Goal: Transaction & Acquisition: Purchase product/service

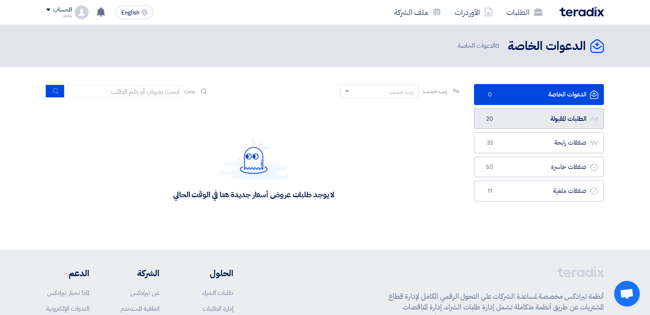
click at [538, 115] on link "الطلبات المقبولة الطلبات المقبولة 20" at bounding box center [539, 118] width 130 height 21
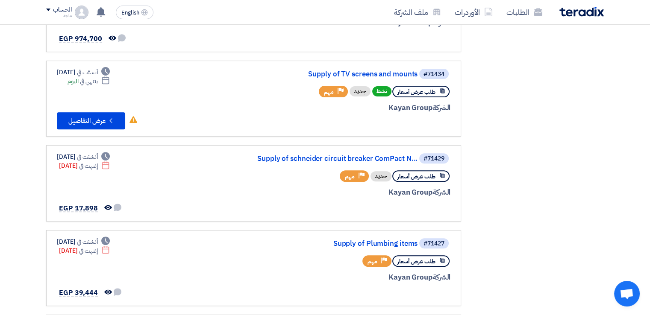
scroll to position [287, 0]
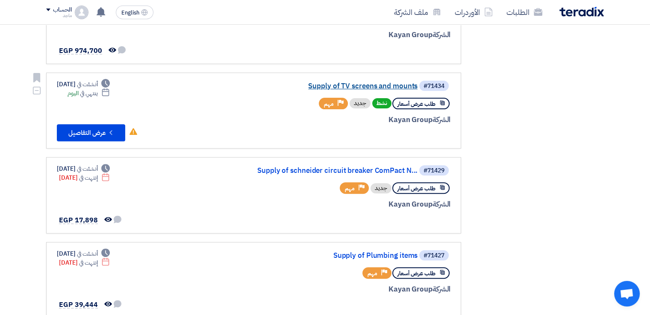
click at [328, 86] on link "Supply of TV screens and mounts" at bounding box center [331, 86] width 171 height 8
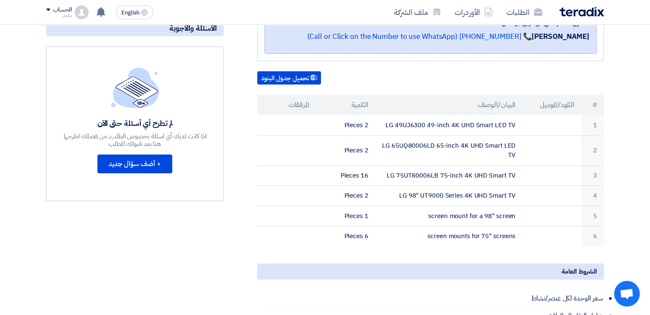
scroll to position [202, 0]
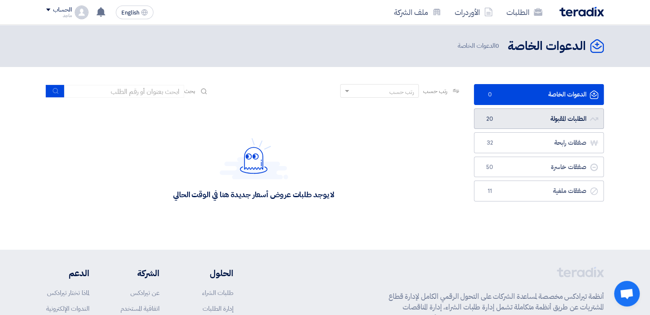
click at [546, 117] on link "الطلبات المقبولة الطلبات المقبولة 20" at bounding box center [539, 118] width 130 height 21
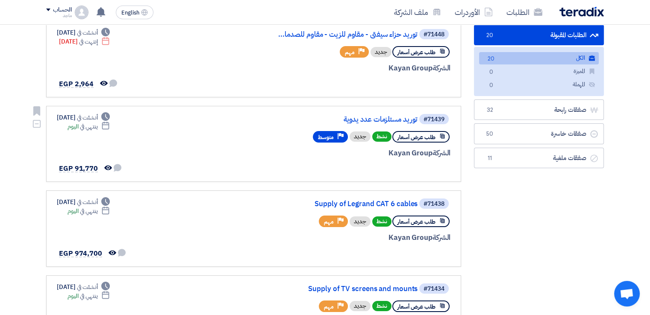
scroll to position [153, 0]
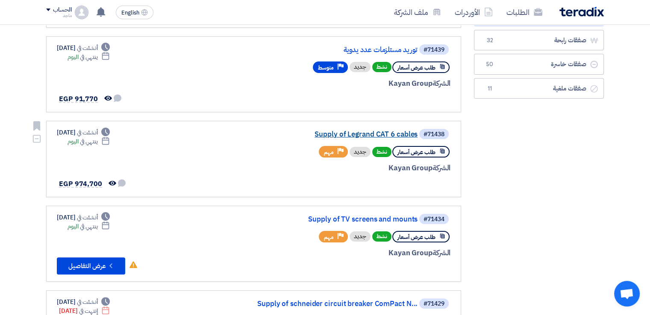
click at [377, 136] on link "Supply of Legrand CAT 6 cables" at bounding box center [331, 135] width 171 height 8
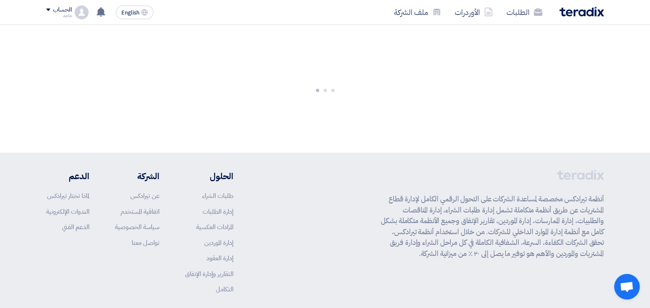
click at [377, 136] on app-shell "الطلبات الأوردرات ملف الشركة English EN لا توجد إشعارات جديدة لديك الحساب ماجد" at bounding box center [325, 187] width 650 height 324
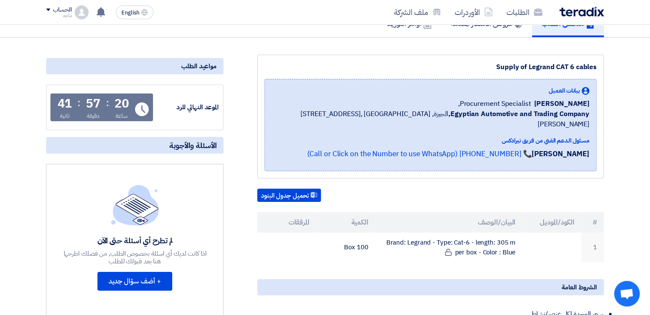
scroll to position [80, 0]
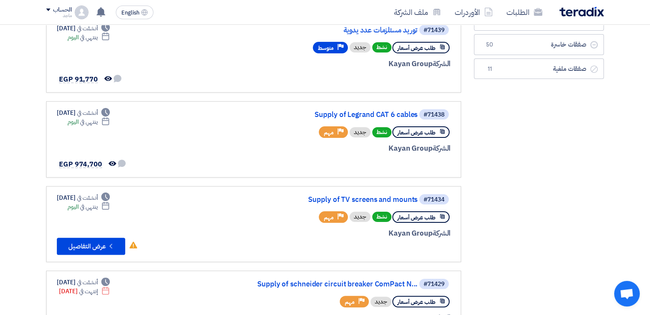
scroll to position [176, 0]
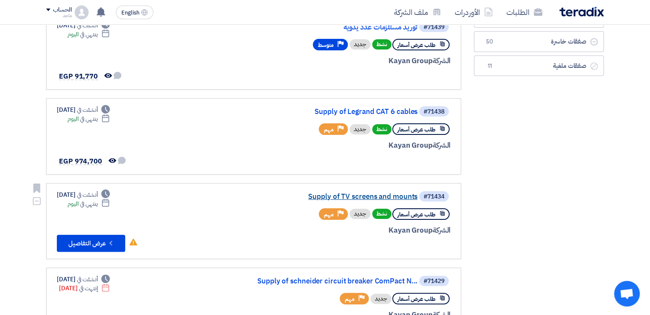
click at [345, 193] on link "Supply of TV screens and mounts" at bounding box center [331, 197] width 171 height 8
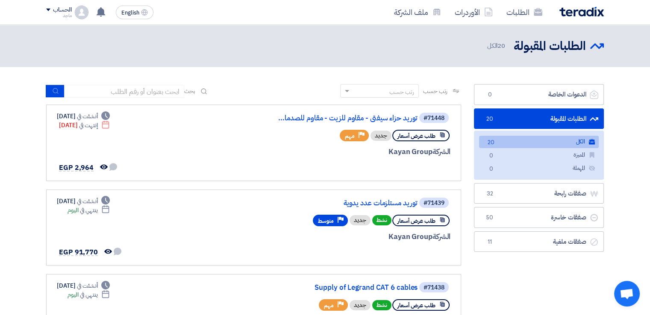
click at [548, 120] on link "الطلبات المقبولة الطلبات المقبولة 20" at bounding box center [539, 118] width 130 height 21
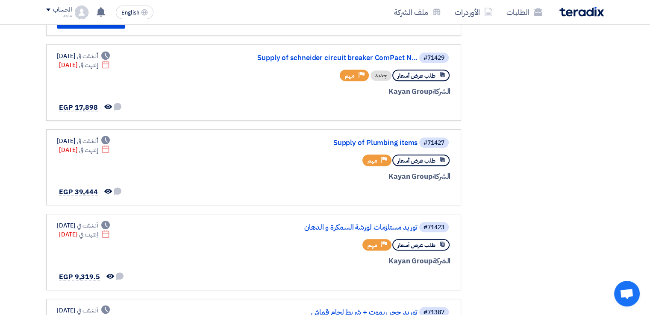
scroll to position [399, 0]
click at [355, 243] on div "طلب عرض أسعار Priority مهم" at bounding box center [347, 245] width 205 height 15
click at [373, 140] on link "Supply of Plumbing items" at bounding box center [331, 144] width 171 height 8
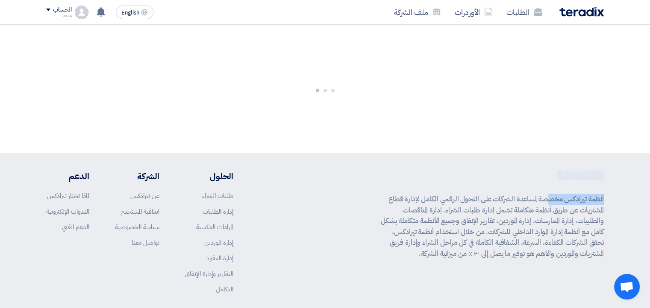
click at [373, 140] on app-shell "الطلبات الأوردرات ملف الشركة English EN تم مشاهدة العرض المقدم للطلب "توريد حزا…" at bounding box center [325, 187] width 650 height 324
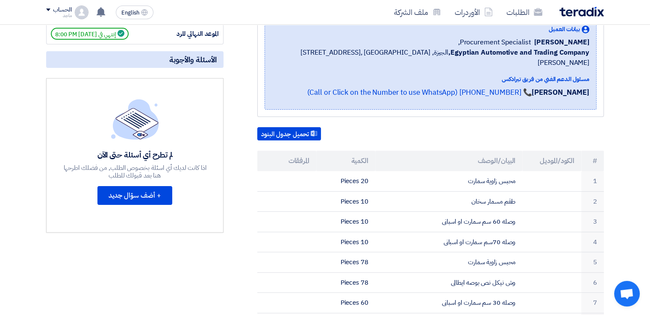
scroll to position [139, 0]
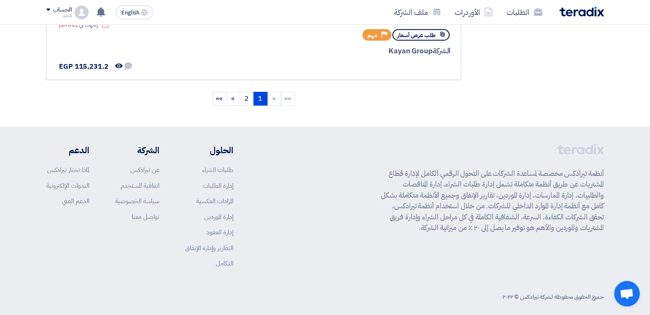
scroll to position [824, 0]
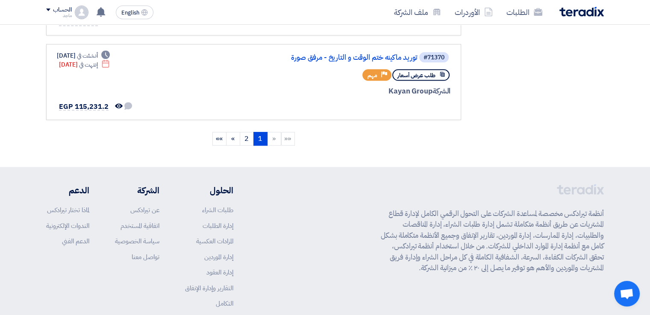
click at [272, 133] on li "«" at bounding box center [274, 139] width 14 height 14
click at [247, 132] on link "2" at bounding box center [247, 139] width 14 height 14
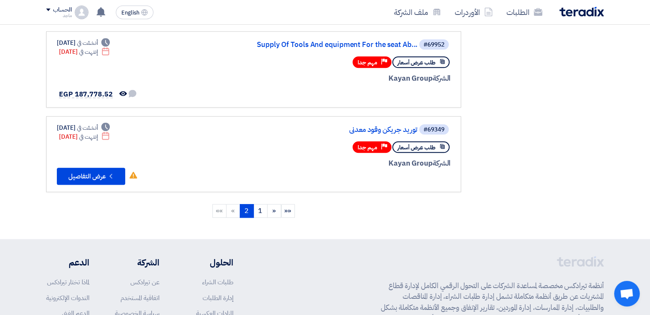
scroll to position [780, 0]
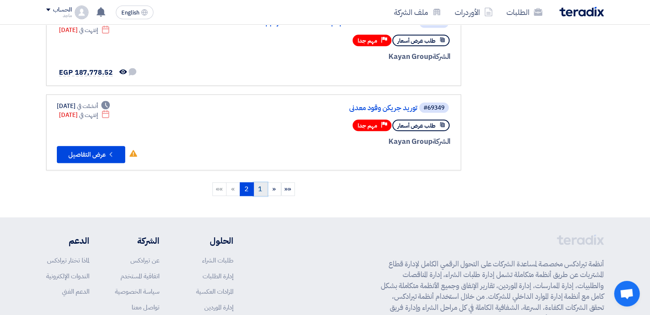
click at [260, 182] on link "1" at bounding box center [260, 189] width 14 height 14
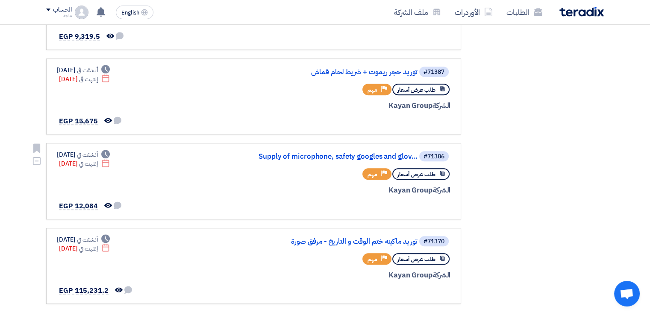
scroll to position [639, 0]
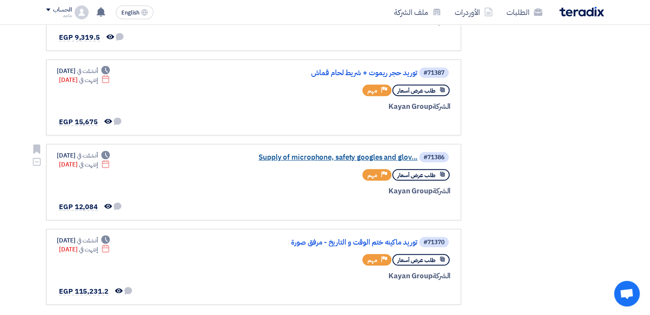
click at [321, 154] on link "Supply of microphone, safety googles and glov..." at bounding box center [331, 158] width 171 height 8
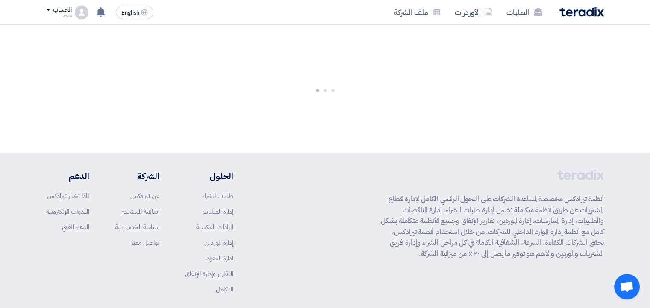
click at [321, 151] on app-shell "الطلبات الأوردرات ملف الشركة English EN تم مشاهدة العرض المقدم للطلب "توريد حزا…" at bounding box center [325, 187] width 650 height 324
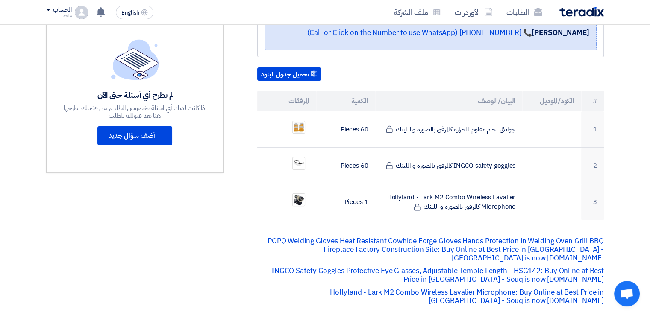
scroll to position [149, 0]
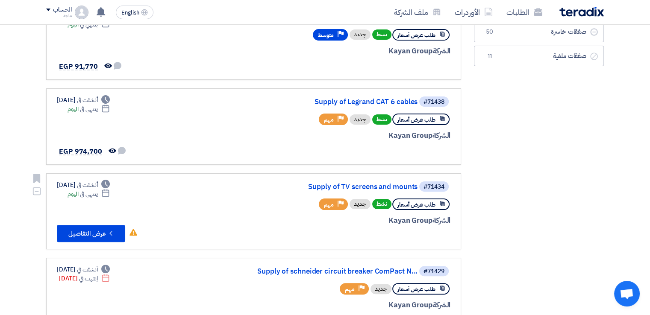
scroll to position [224, 0]
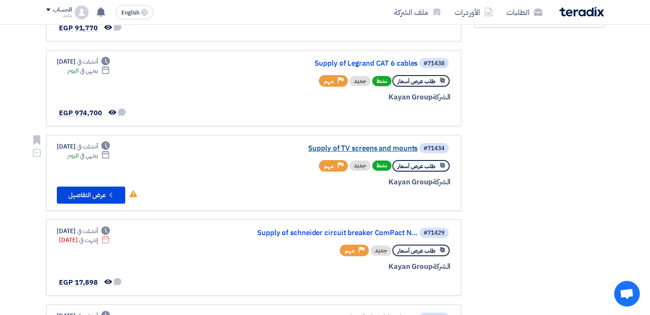
click at [377, 145] on link "Supply of TV screens and mounts" at bounding box center [331, 149] width 171 height 8
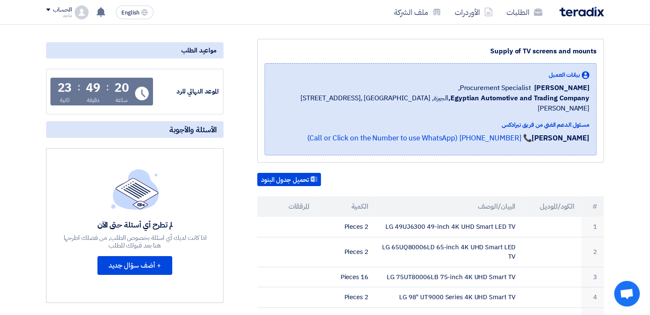
scroll to position [94, 0]
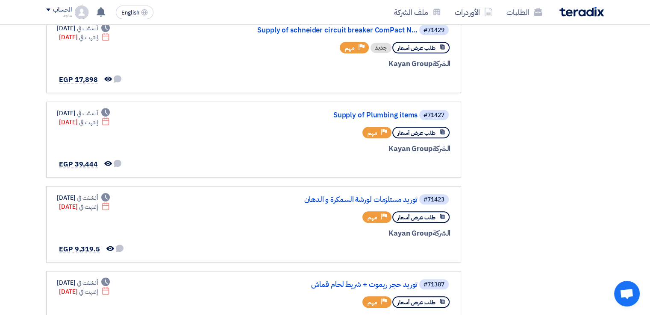
scroll to position [435, 0]
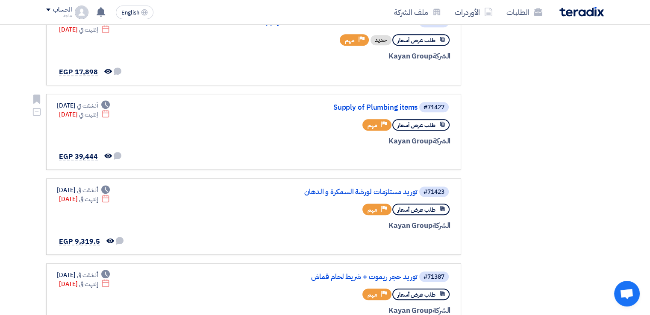
click at [362, 109] on div "#71427 Supply of Plumbing items طلب عرض أسعار Priority مهم الشركة Kayan Group" at bounding box center [347, 132] width 205 height 62
click at [362, 105] on link "Supply of Plumbing items" at bounding box center [331, 108] width 171 height 8
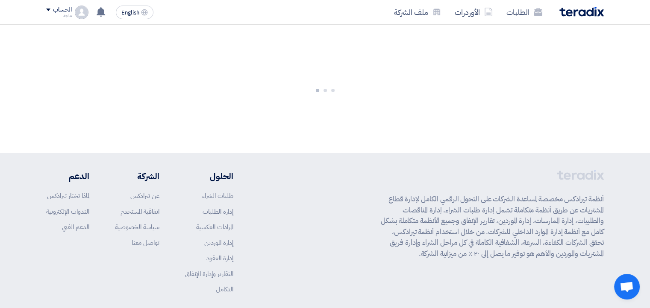
click at [362, 105] on div at bounding box center [325, 89] width 650 height 128
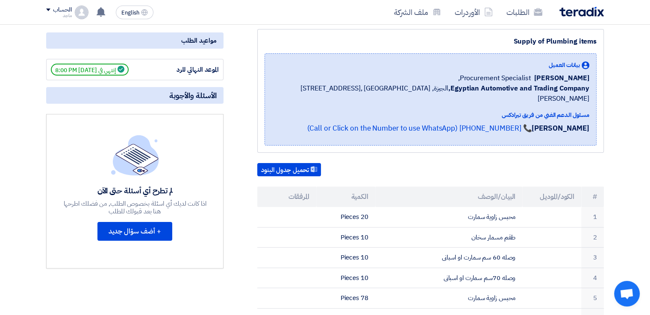
scroll to position [106, 0]
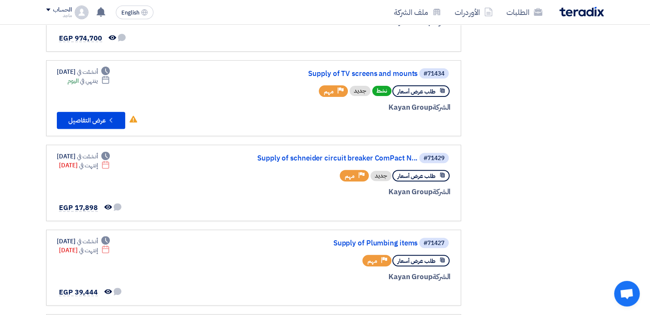
scroll to position [23, 0]
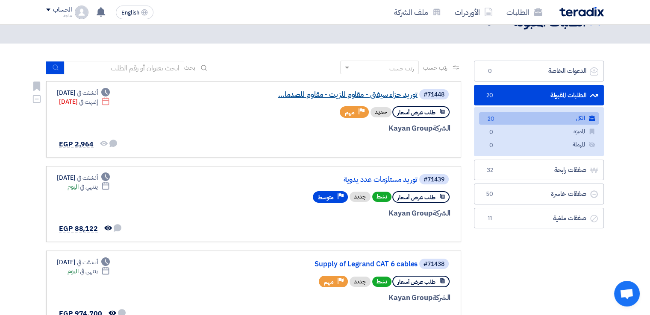
click at [381, 97] on link "توريد حزاء سيفتى - مقاوم للزيت - مقاوم للصدما..." at bounding box center [331, 95] width 171 height 8
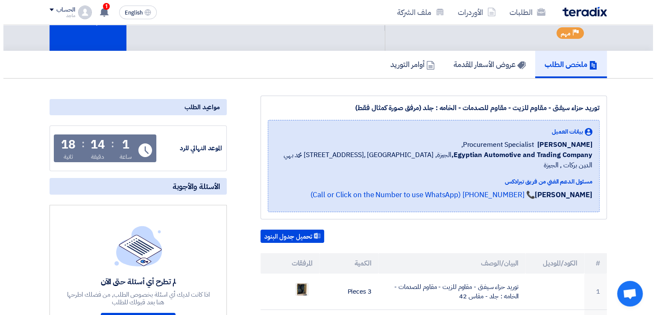
scroll to position [41, 0]
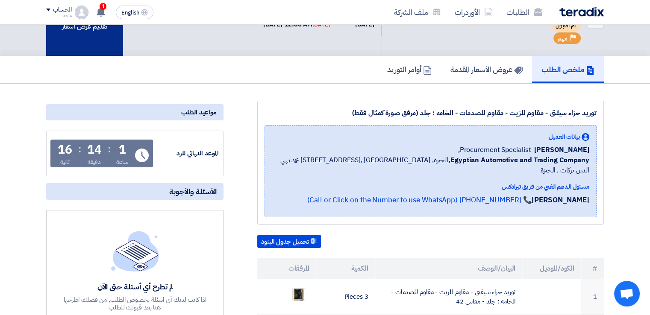
click at [90, 45] on div "تقديم عرض أسعار" at bounding box center [84, 20] width 77 height 72
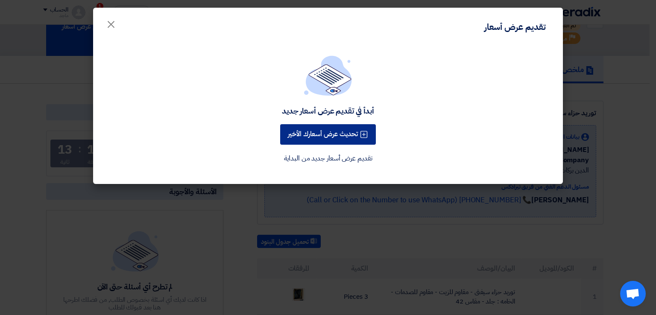
click at [303, 134] on button "تحديث عرض أسعارك الأخير" at bounding box center [328, 134] width 96 height 20
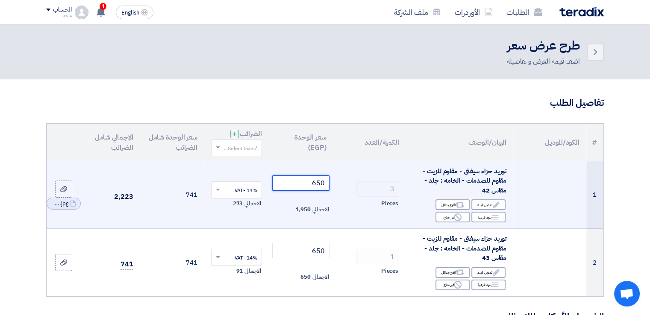
click at [296, 181] on input "650" at bounding box center [301, 183] width 58 height 15
type input "6"
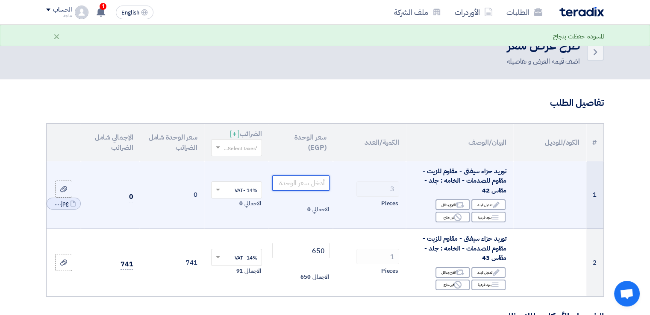
type input "6"
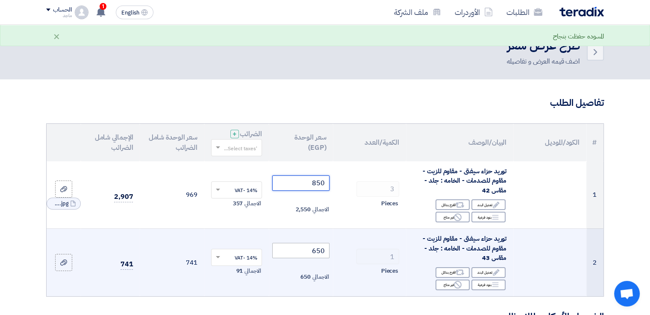
type input "850"
click at [302, 252] on input "650" at bounding box center [301, 250] width 58 height 15
type input "6"
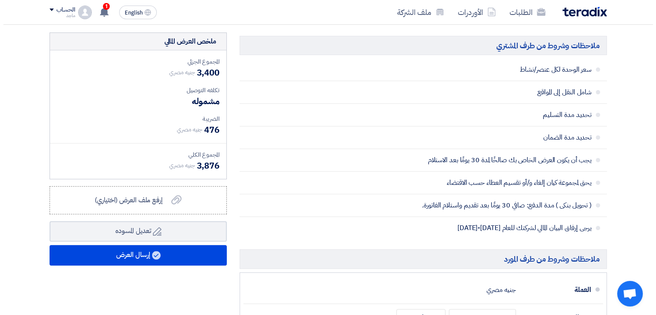
scroll to position [310, 0]
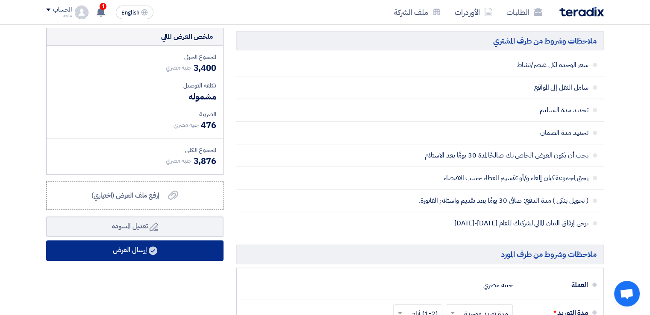
type input "850"
click at [187, 244] on button "إرسال العرض" at bounding box center [134, 250] width 177 height 20
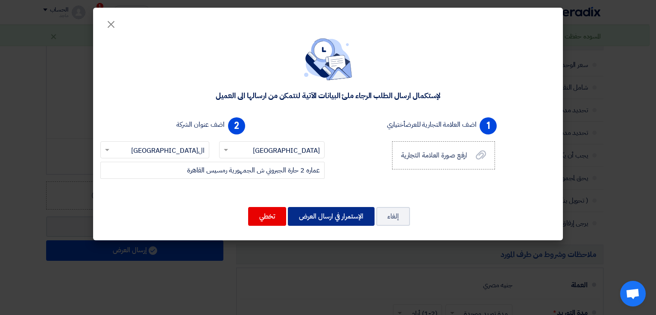
click at [321, 216] on button "الإستمرار في ارسال العرض" at bounding box center [331, 216] width 87 height 19
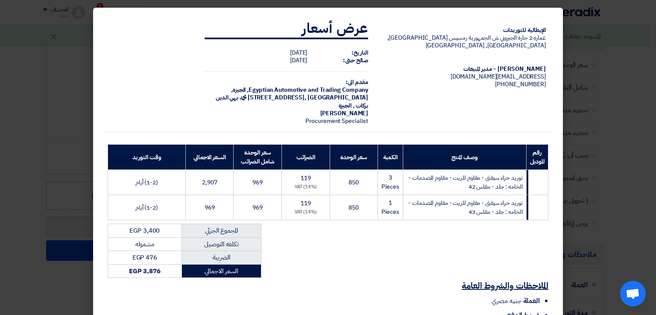
scroll to position [86, 0]
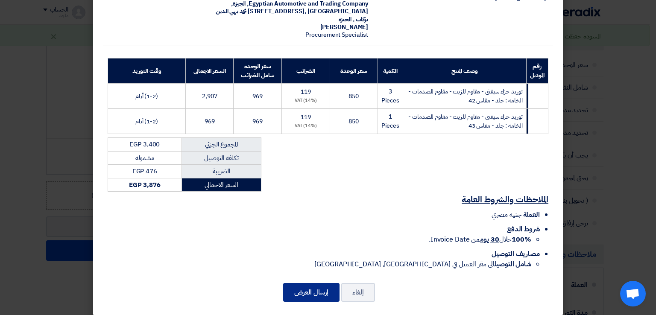
click at [316, 283] on button "إرسال العرض" at bounding box center [311, 292] width 56 height 19
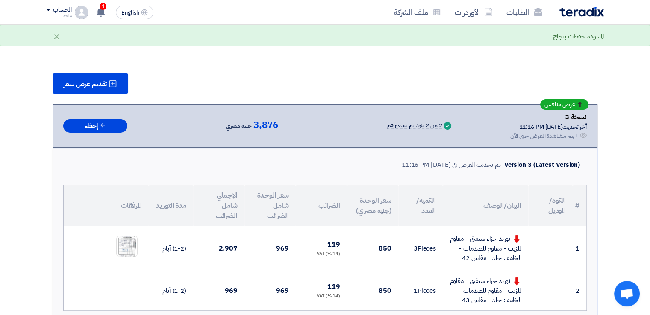
scroll to position [612, 0]
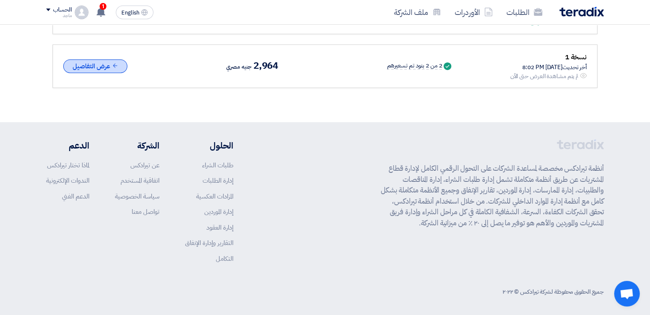
click at [112, 63] on icon at bounding box center [115, 65] width 6 height 6
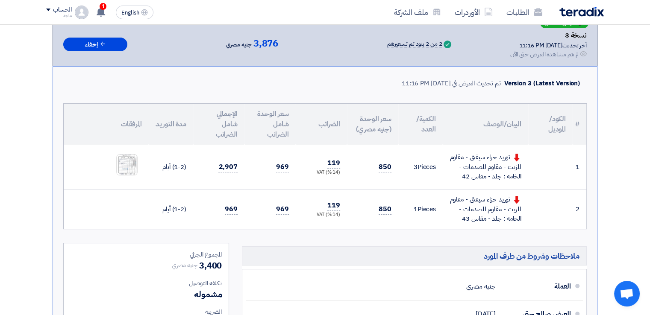
scroll to position [0, 0]
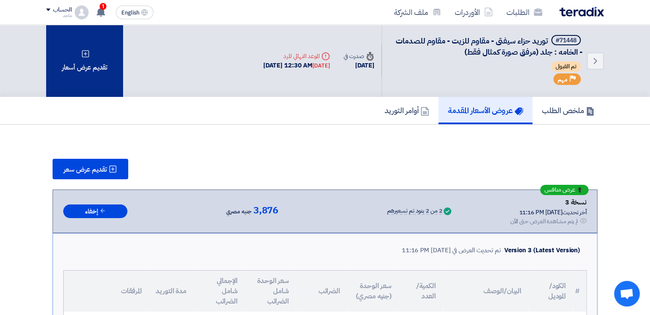
click at [81, 83] on div "تقديم عرض أسعار" at bounding box center [84, 61] width 77 height 72
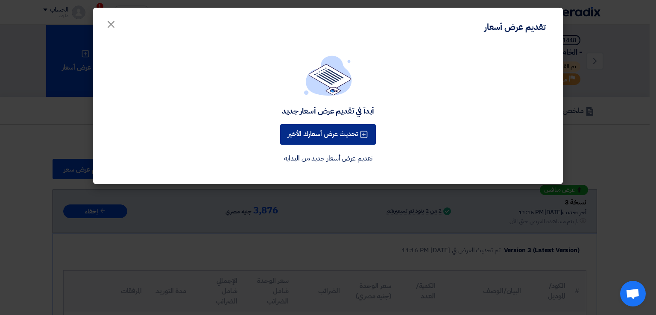
click at [330, 132] on button "تحديث عرض أسعارك الأخير" at bounding box center [328, 134] width 96 height 20
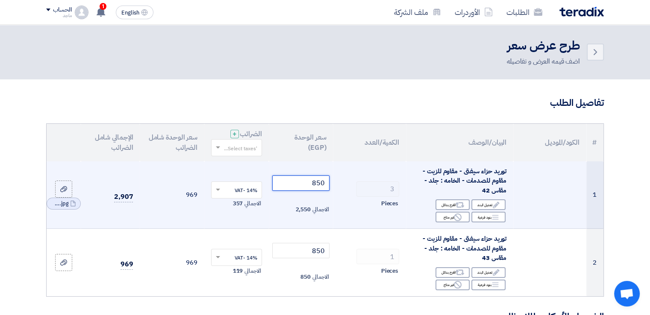
click at [304, 183] on input "850" at bounding box center [301, 183] width 58 height 15
type input "8"
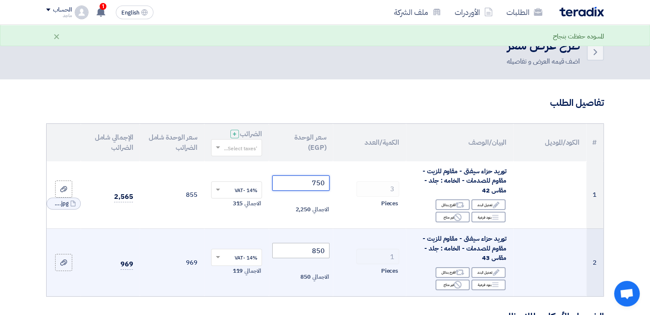
type input "750"
click at [307, 253] on input "850" at bounding box center [301, 250] width 58 height 15
type input "8"
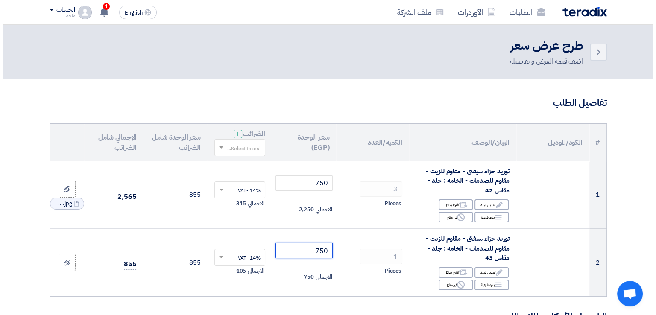
scroll to position [275, 0]
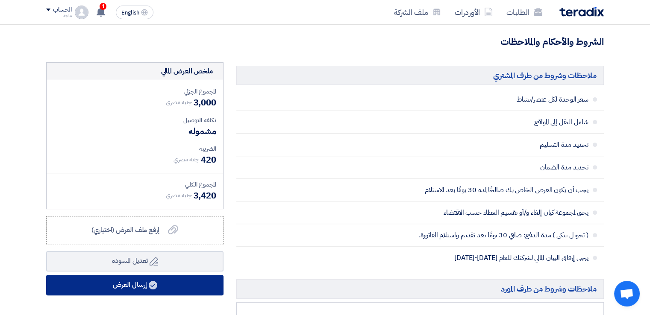
type input "750"
click at [198, 283] on button "إرسال العرض" at bounding box center [134, 285] width 177 height 20
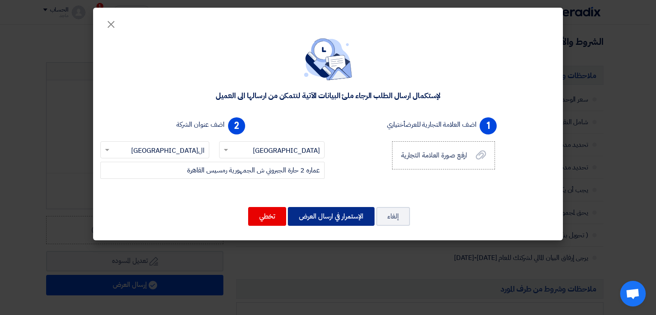
click at [325, 211] on button "الإستمرار في ارسال العرض" at bounding box center [331, 216] width 87 height 19
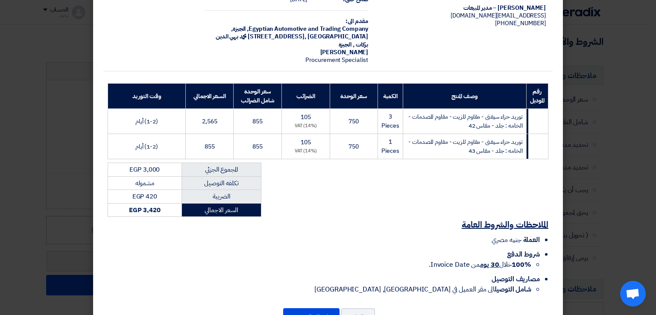
scroll to position [86, 0]
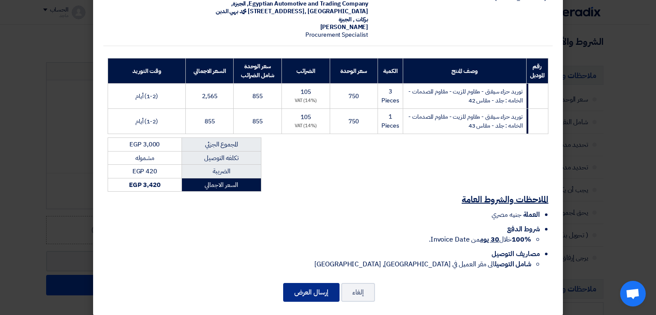
click at [309, 283] on button "إرسال العرض" at bounding box center [311, 292] width 56 height 19
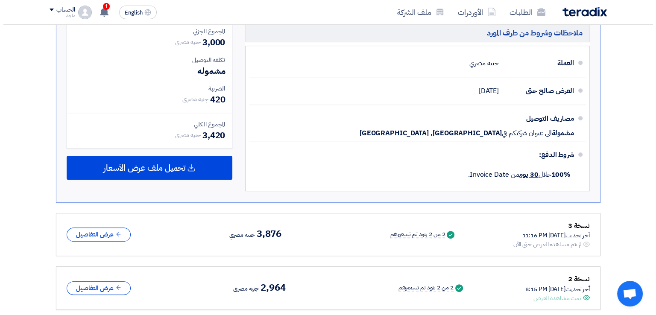
scroll to position [115, 0]
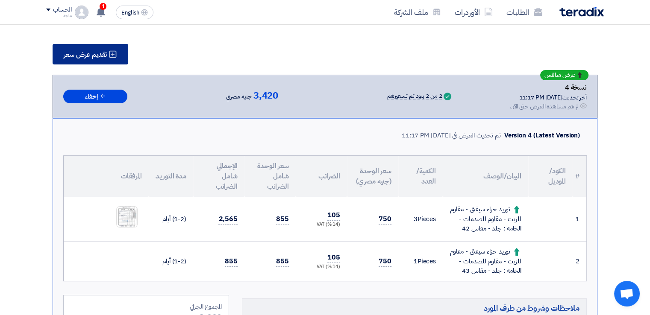
click at [88, 53] on span "تقديم عرض سعر" at bounding box center [85, 54] width 43 height 7
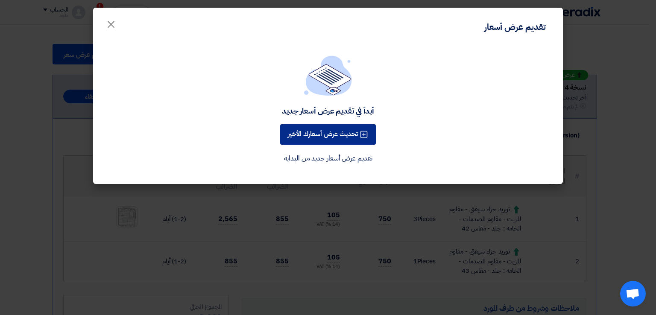
click at [311, 137] on button "تحديث عرض أسعارك الأخير" at bounding box center [328, 134] width 96 height 20
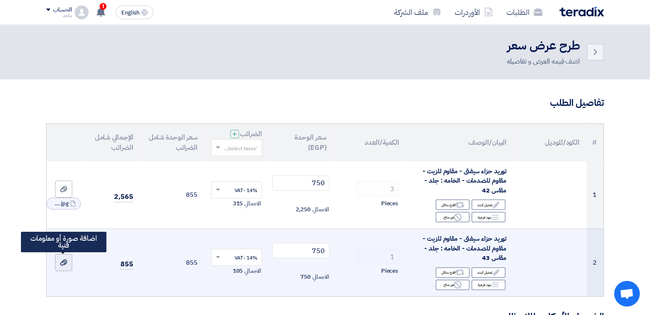
click at [66, 262] on icon at bounding box center [63, 262] width 7 height 7
click at [0, 0] on input "file" at bounding box center [0, 0] width 0 height 0
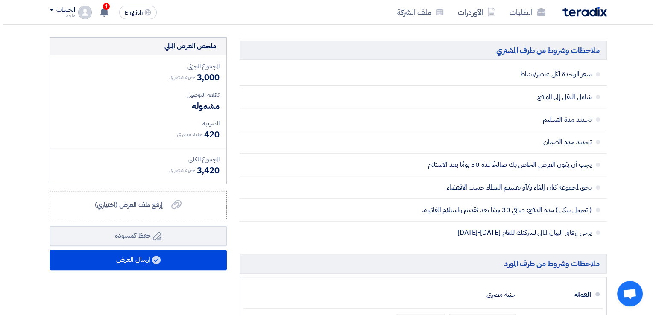
scroll to position [302, 0]
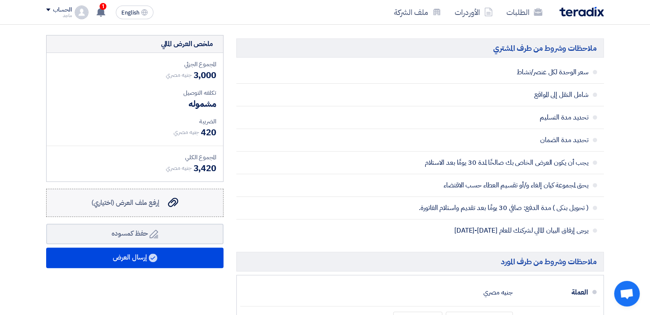
click at [165, 198] on div "إرفع ملف العرض (اختياري) إرفع ملف العرض (اختياري)" at bounding box center [134, 203] width 87 height 10
click at [0, 0] on input "إرفع ملف العرض (اختياري) إرفع ملف العرض (اختياري)" at bounding box center [0, 0] width 0 height 0
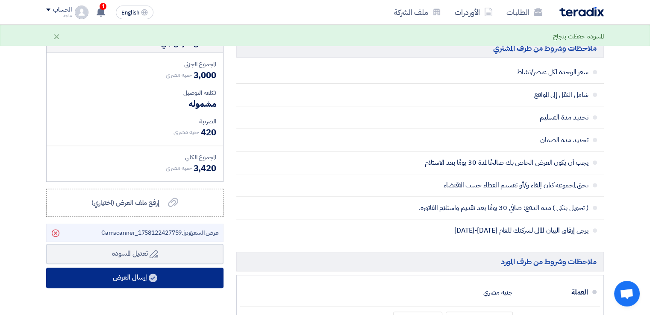
click at [204, 279] on button "إرسال العرض" at bounding box center [134, 278] width 177 height 20
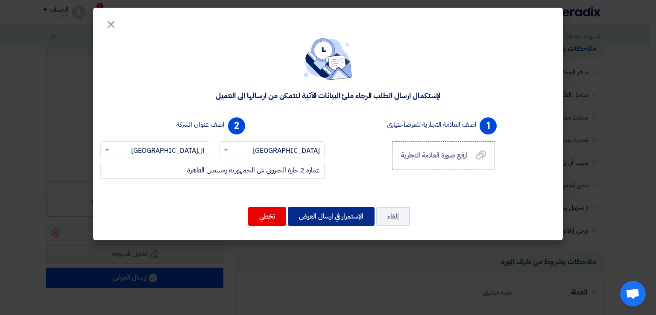
click at [330, 212] on button "الإستمرار في ارسال العرض" at bounding box center [331, 216] width 87 height 19
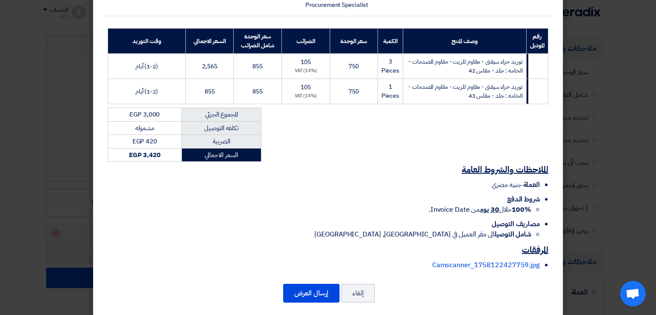
scroll to position [117, 0]
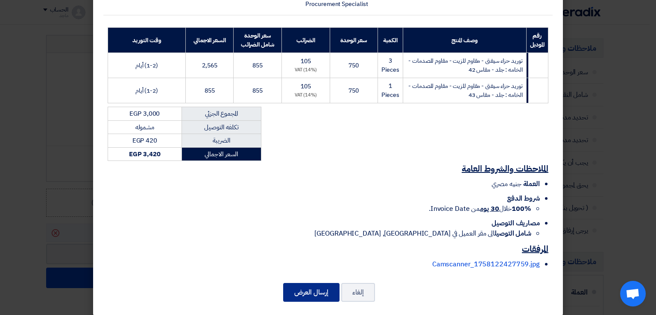
click at [290, 284] on button "إرسال العرض" at bounding box center [311, 292] width 56 height 19
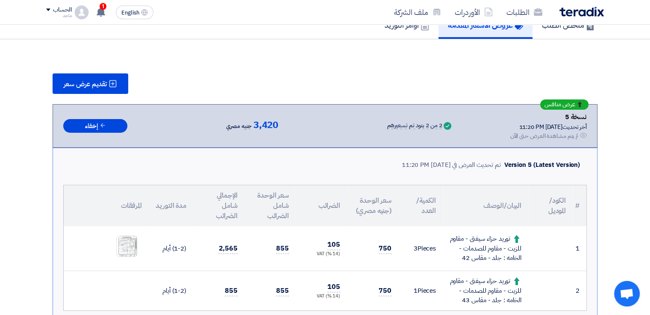
scroll to position [750, 0]
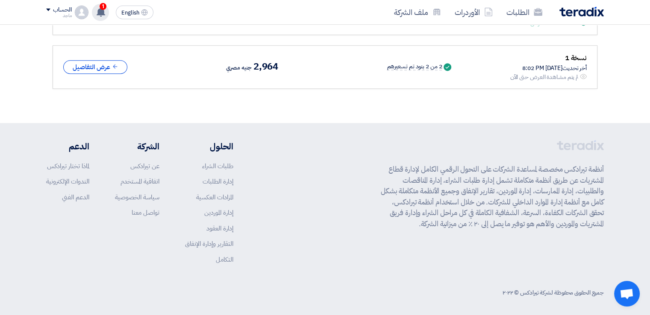
click at [104, 8] on span "1" at bounding box center [102, 6] width 7 height 7
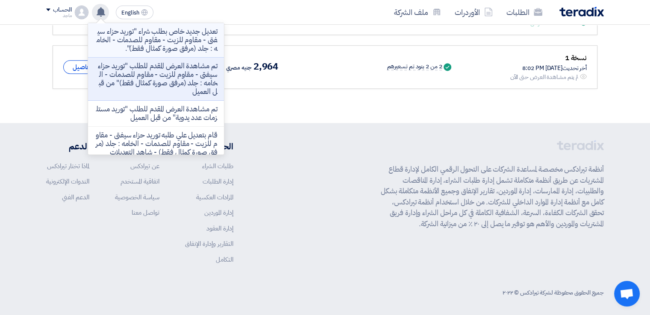
click at [152, 40] on p "تعديل جديد خاص بطلب شراء "توريد حزاء سيفتى - مقاوم للزيت - مقاوم للصدمات - الخا…" at bounding box center [156, 40] width 122 height 26
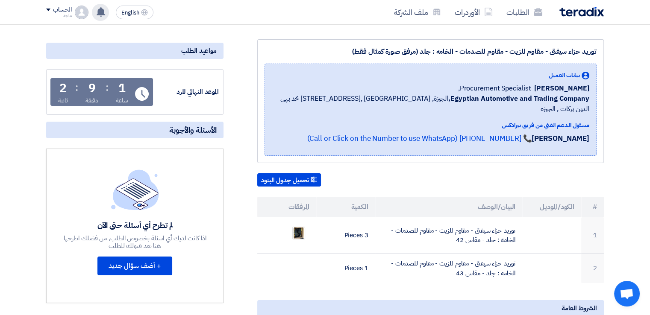
scroll to position [103, 0]
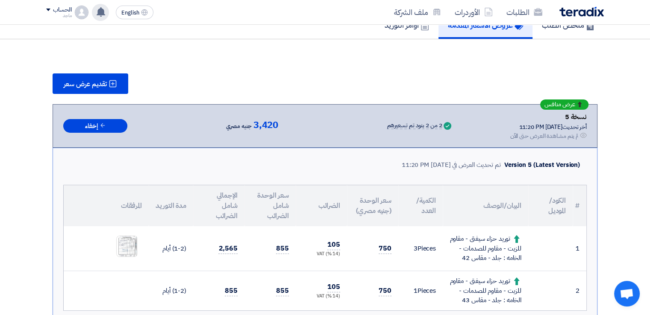
scroll to position [582, 0]
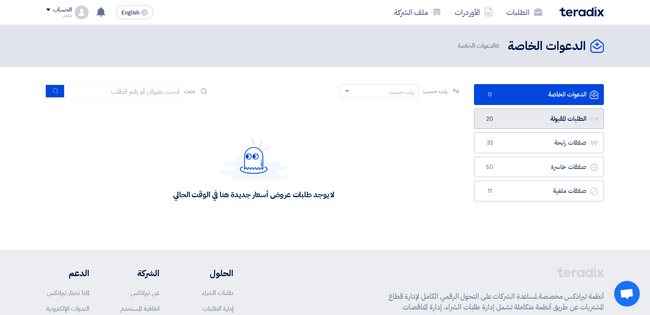
click at [576, 121] on link "الطلبات المقبولة الطلبات المقبولة 20" at bounding box center [539, 118] width 130 height 21
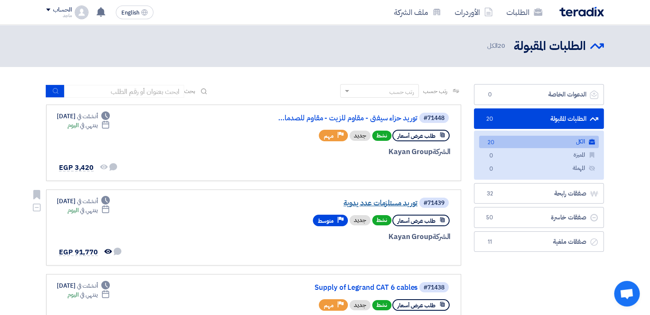
click at [376, 203] on link "توريد مستلزمات عدد يدوية" at bounding box center [331, 203] width 171 height 8
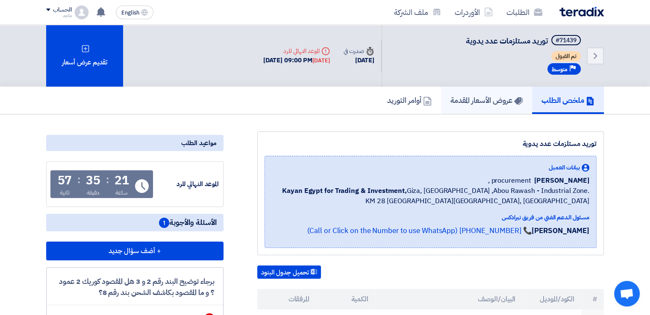
click at [485, 105] on link "عروض الأسعار المقدمة" at bounding box center [486, 100] width 91 height 27
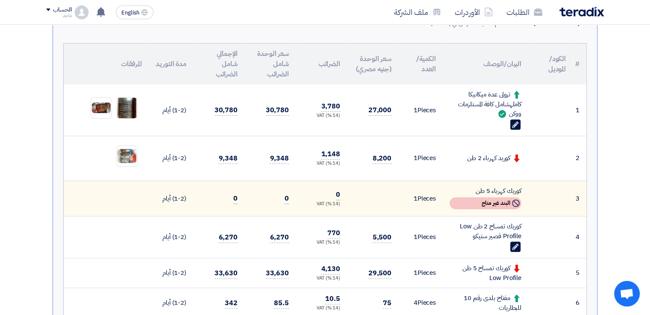
scroll to position [217, 0]
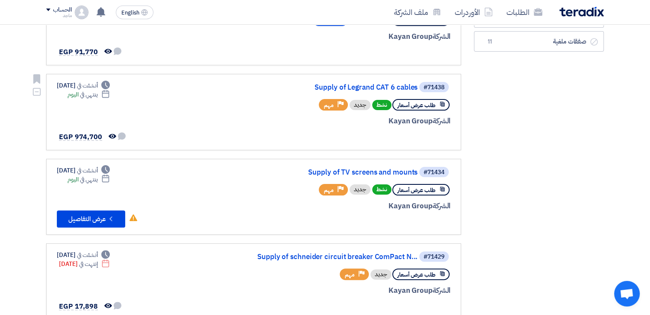
scroll to position [201, 0]
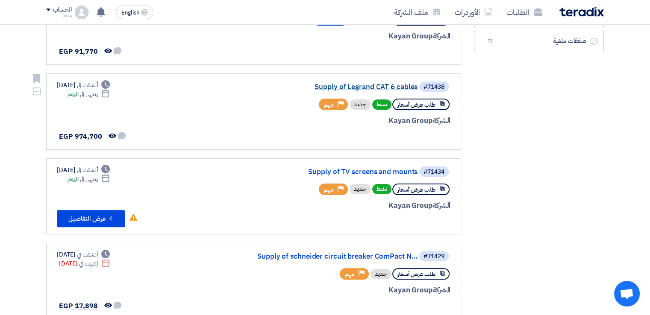
click at [382, 84] on link "Supply of Legrand CAT 6 cables" at bounding box center [331, 87] width 171 height 8
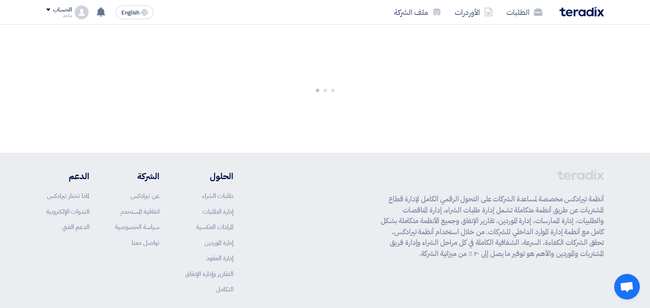
click at [279, 199] on div "أنظمة تيرادكس مخصصة لمساعدة الشركات على التحول الرقمي الكامل لإدارة قطاع المشتر…" at bounding box center [324, 239] width 557 height 138
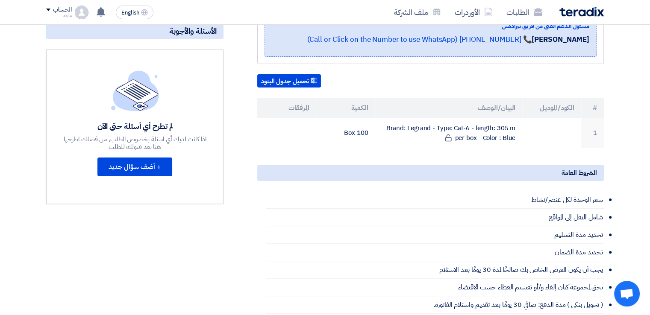
scroll to position [196, 0]
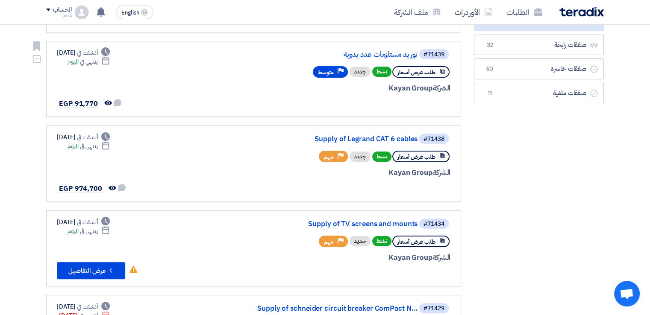
scroll to position [261, 0]
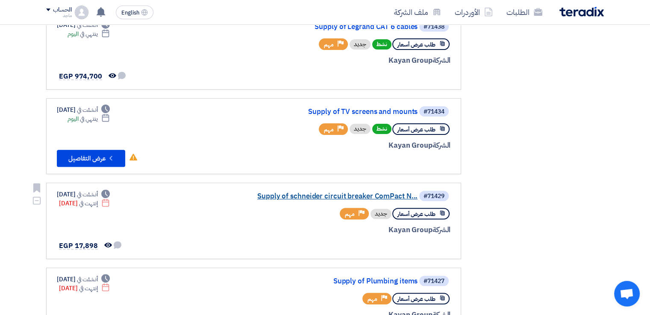
click at [348, 193] on link "Supply of schneider circuit breaker ComPact N..." at bounding box center [331, 197] width 171 height 8
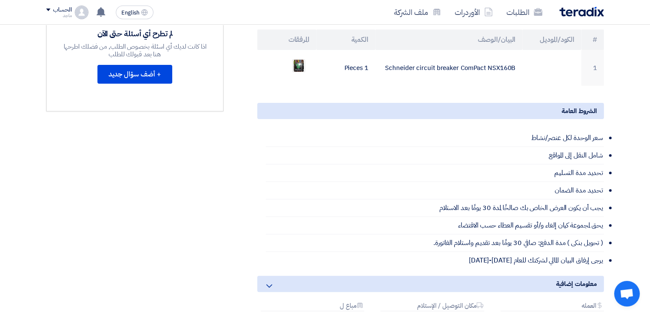
scroll to position [270, 0]
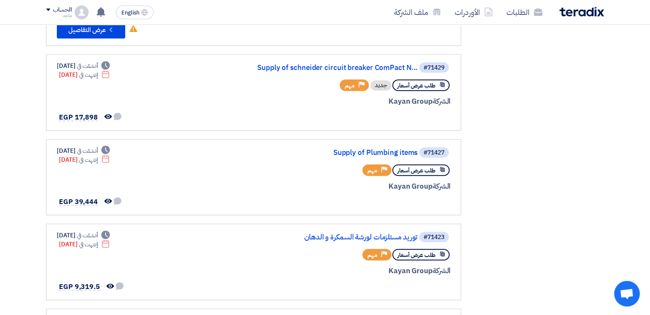
scroll to position [396, 0]
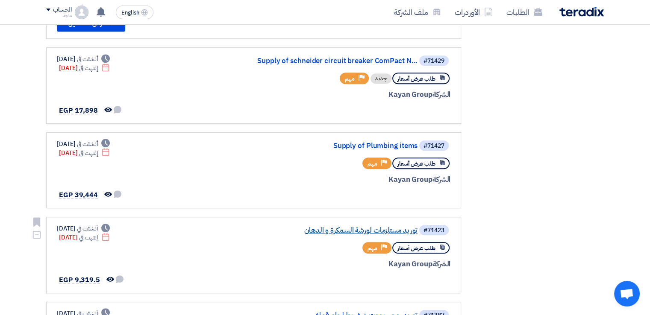
click at [332, 228] on link "توريد مستلزمات لورشة السمكرة و الدهان" at bounding box center [331, 231] width 171 height 8
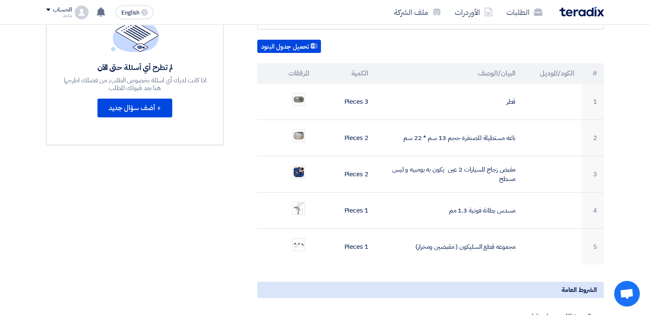
scroll to position [224, 0]
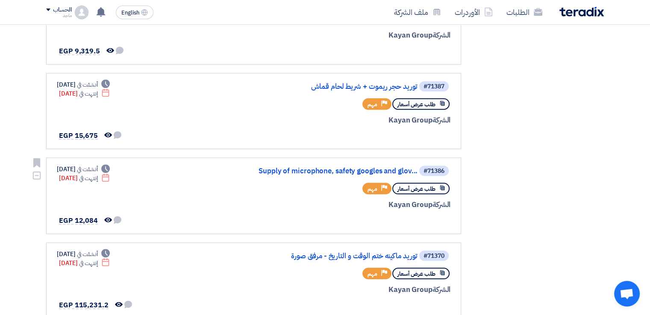
scroll to position [626, 0]
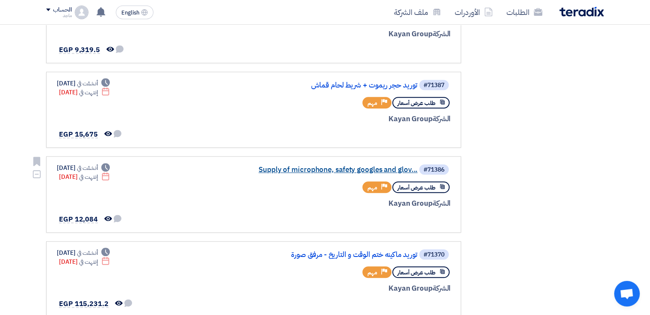
click at [351, 167] on link "Supply of microphone, safety googles and glov..." at bounding box center [331, 170] width 171 height 8
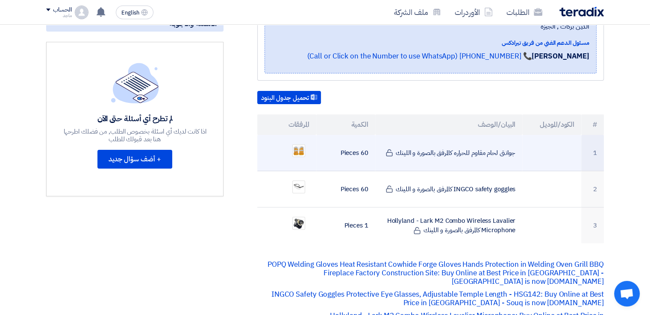
scroll to position [188, 0]
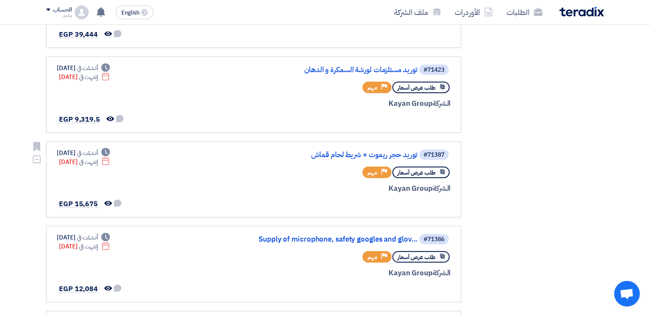
scroll to position [580, 0]
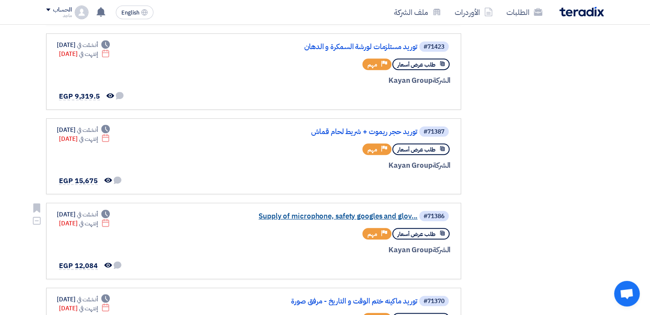
click at [339, 213] on link "Supply of microphone, safety googles and glov..." at bounding box center [331, 217] width 171 height 8
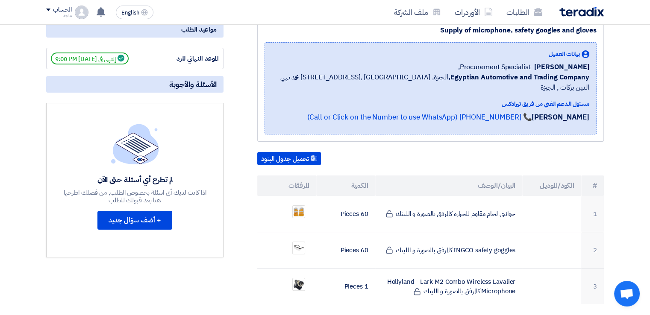
scroll to position [186, 0]
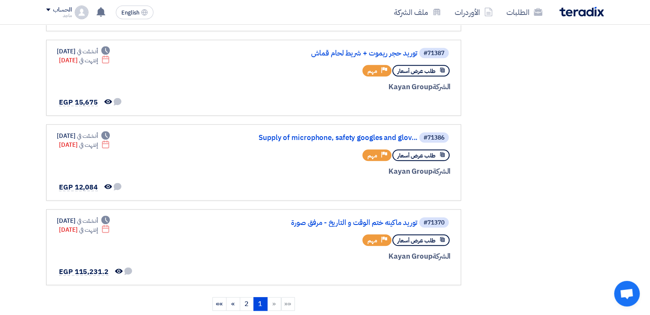
scroll to position [558, 0]
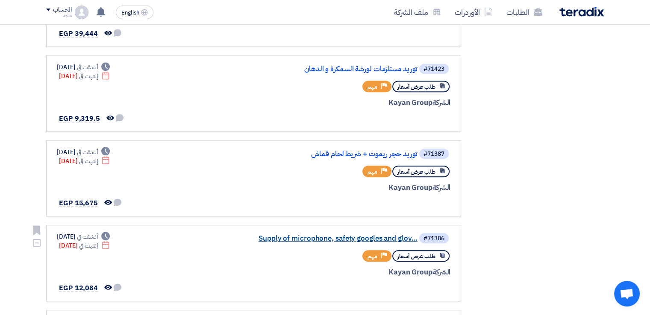
click at [325, 235] on link "Supply of microphone, safety googles and glov..." at bounding box center [331, 239] width 171 height 8
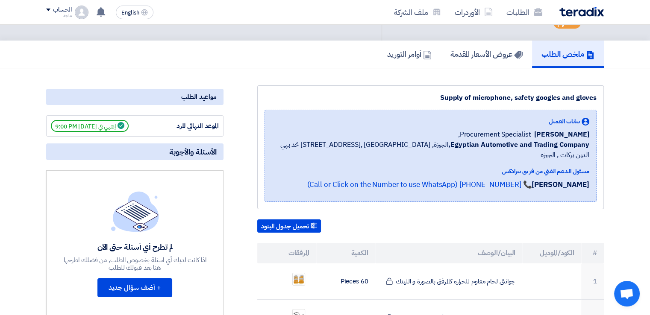
scroll to position [129, 0]
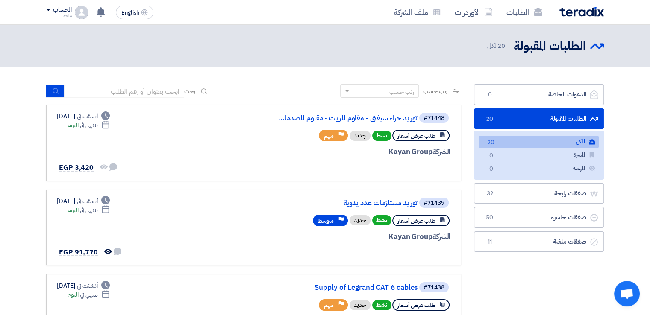
click at [0, 52] on header "الطلبات المقبولة الطلبات المقبولة 20 الكل" at bounding box center [325, 46] width 650 height 42
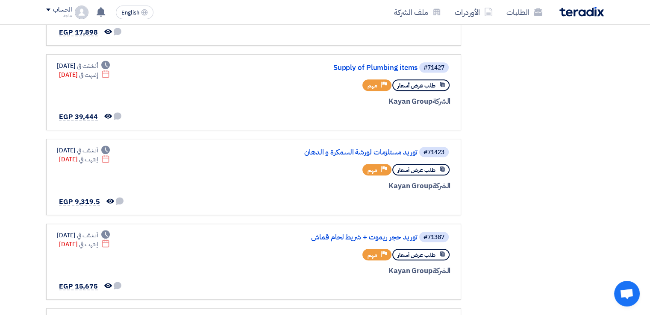
scroll to position [467, 0]
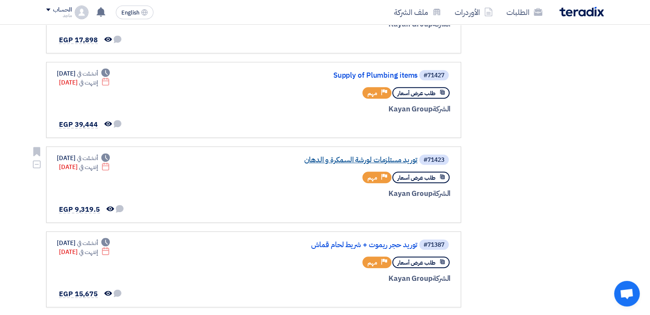
click at [329, 156] on link "توريد مستلزمات لورشة السمكرة و الدهان" at bounding box center [331, 160] width 171 height 8
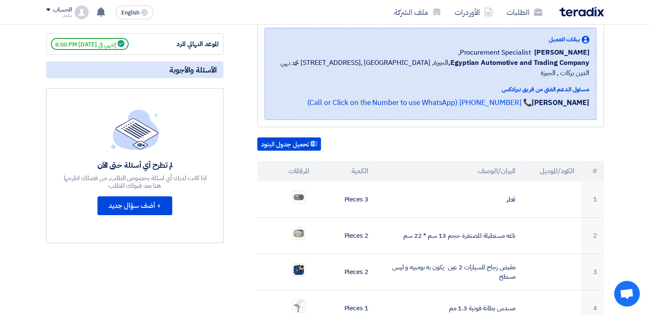
scroll to position [137, 0]
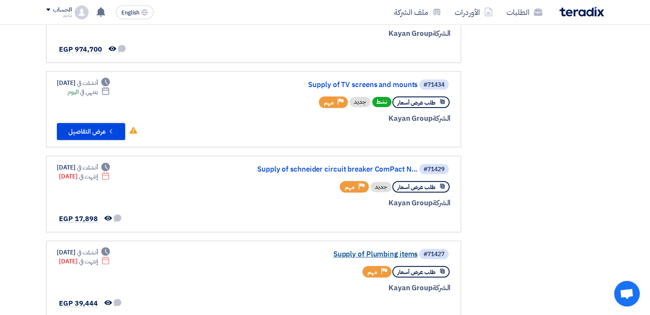
scroll to position [285, 0]
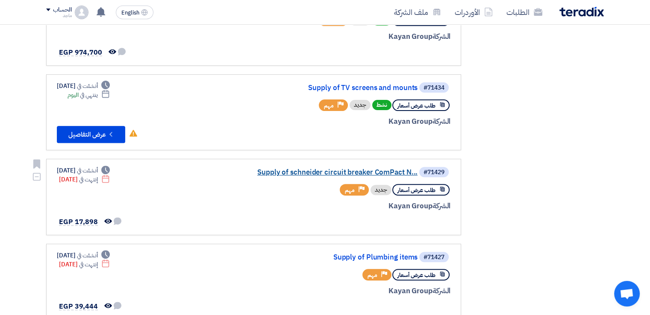
click at [380, 171] on link "Supply of schneider circuit breaker ComPact N..." at bounding box center [331, 173] width 171 height 8
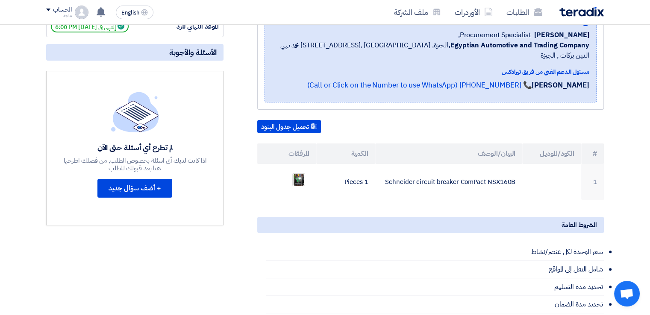
scroll to position [155, 0]
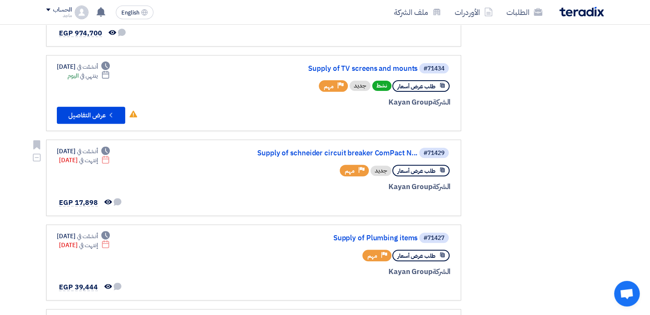
scroll to position [304, 0]
click at [354, 149] on link "Supply of schneider circuit breaker ComPact N..." at bounding box center [331, 153] width 171 height 8
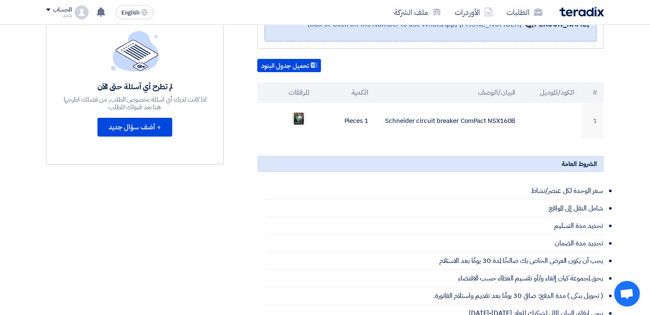
scroll to position [205, 0]
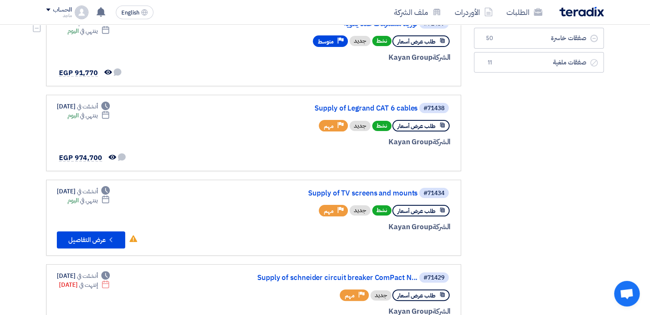
scroll to position [171, 0]
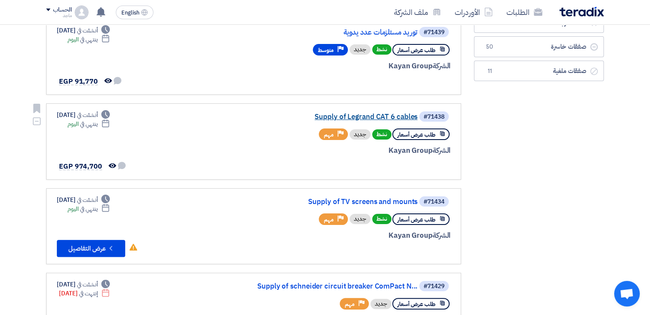
click at [331, 114] on link "Supply of Legrand CAT 6 cables" at bounding box center [331, 117] width 171 height 8
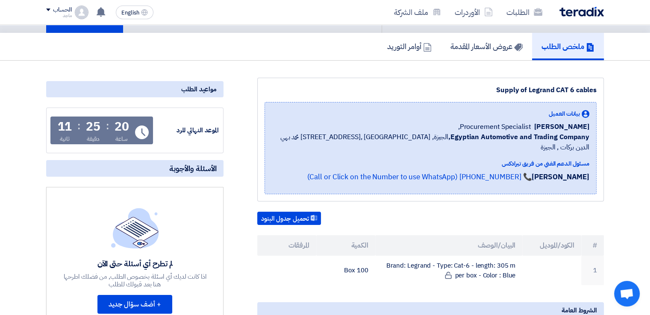
scroll to position [55, 0]
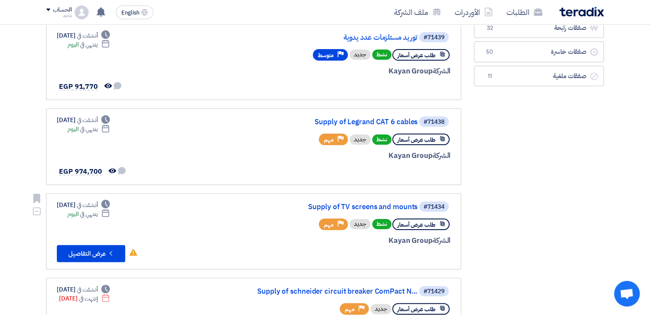
scroll to position [166, 0]
click at [362, 121] on link "Supply of Legrand CAT 6 cables" at bounding box center [331, 122] width 171 height 8
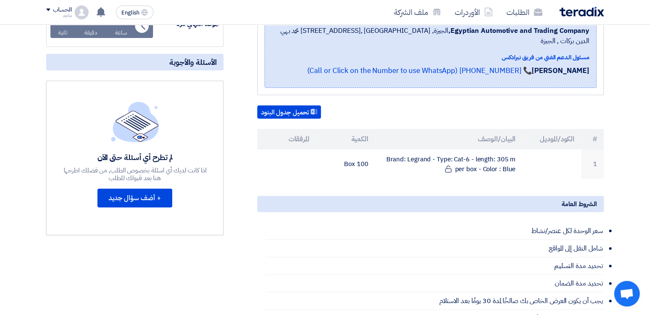
scroll to position [156, 0]
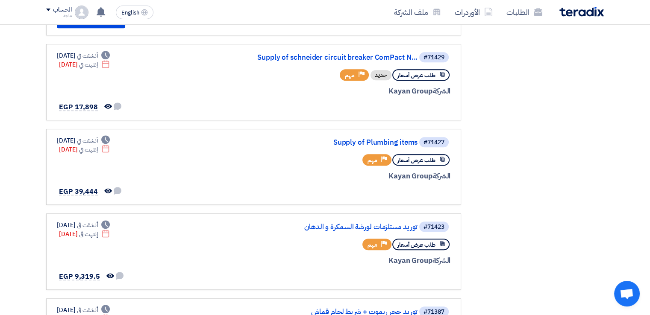
scroll to position [415, 0]
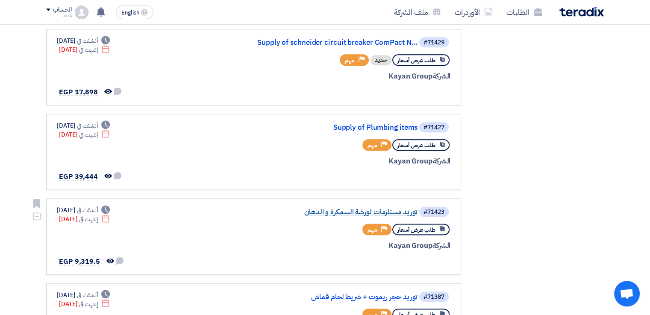
click at [349, 208] on link "توريد مستلزمات لورشة السمكرة و الدهان" at bounding box center [331, 212] width 171 height 8
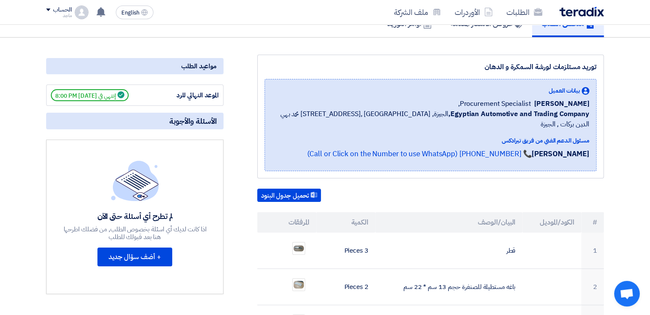
scroll to position [190, 0]
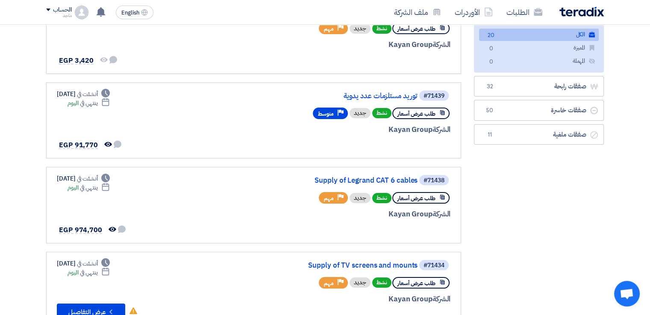
scroll to position [94, 0]
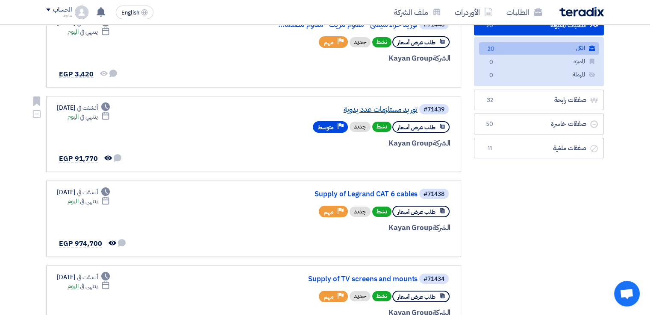
click at [367, 106] on link "توريد مستلزمات عدد يدوية" at bounding box center [331, 110] width 171 height 8
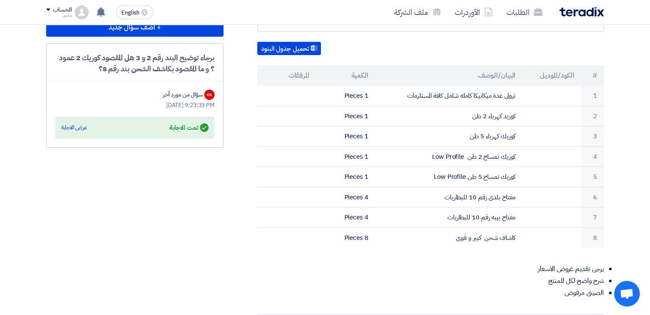
scroll to position [223, 0]
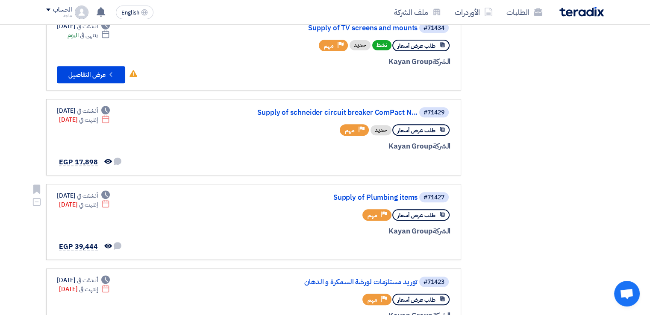
scroll to position [338, 0]
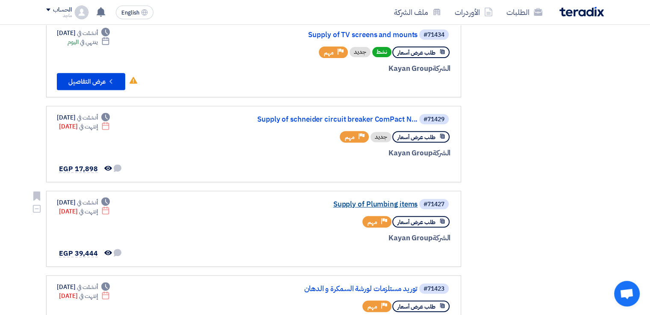
click at [355, 201] on link "Supply of Plumbing items" at bounding box center [331, 205] width 171 height 8
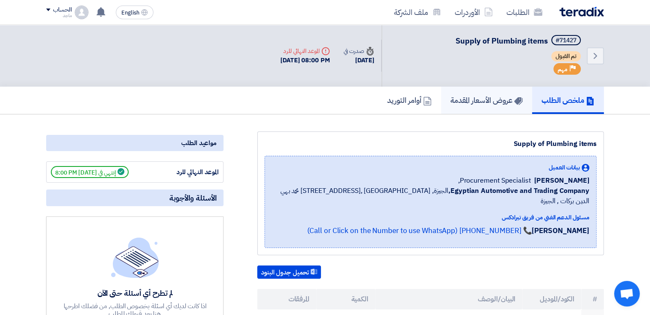
click at [507, 99] on h5 "عروض الأسعار المقدمة" at bounding box center [486, 100] width 72 height 10
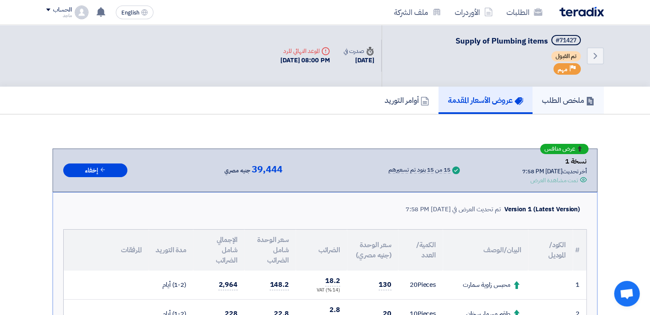
click at [572, 96] on h5 "ملخص الطلب" at bounding box center [567, 100] width 53 height 10
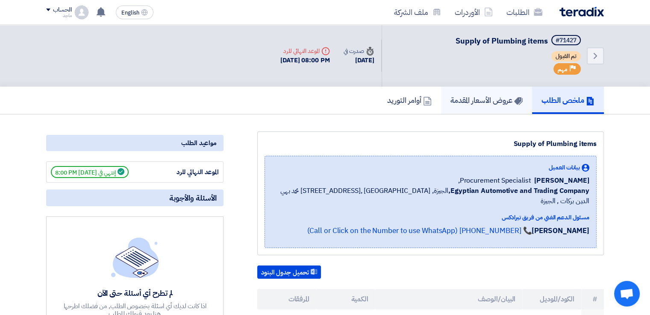
click at [499, 106] on link "عروض الأسعار المقدمة" at bounding box center [486, 100] width 91 height 27
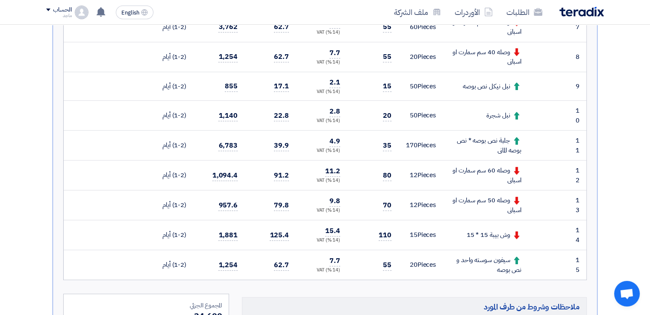
scroll to position [435, 0]
